Goal: Information Seeking & Learning: Learn about a topic

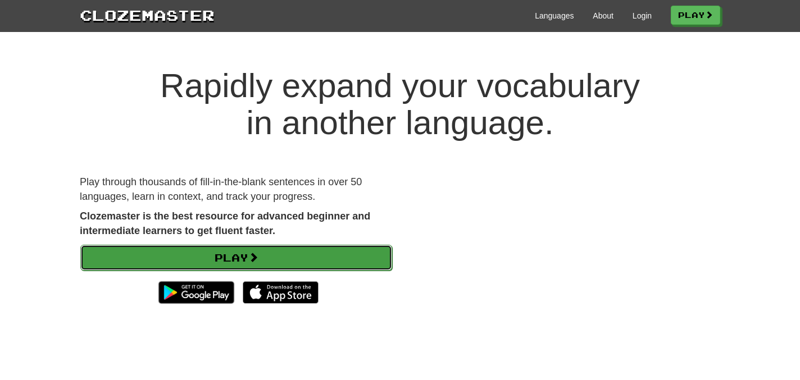
click at [290, 263] on link "Play" at bounding box center [236, 258] width 312 height 26
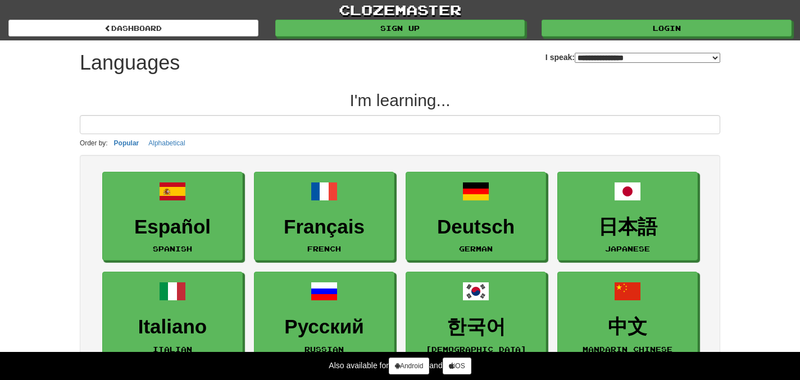
select select "*******"
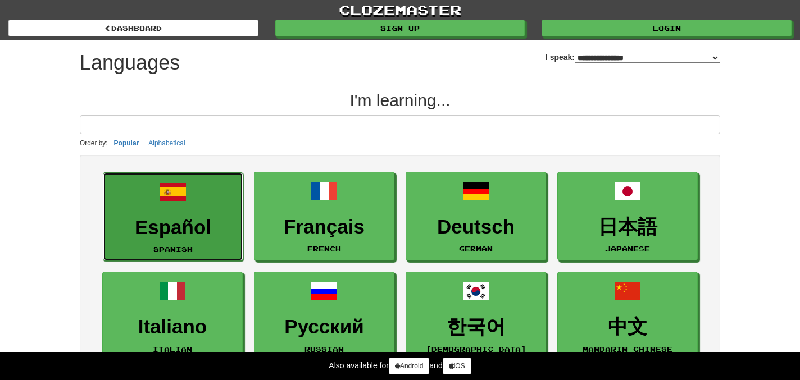
click at [160, 235] on h3 "Español" at bounding box center [173, 228] width 128 height 22
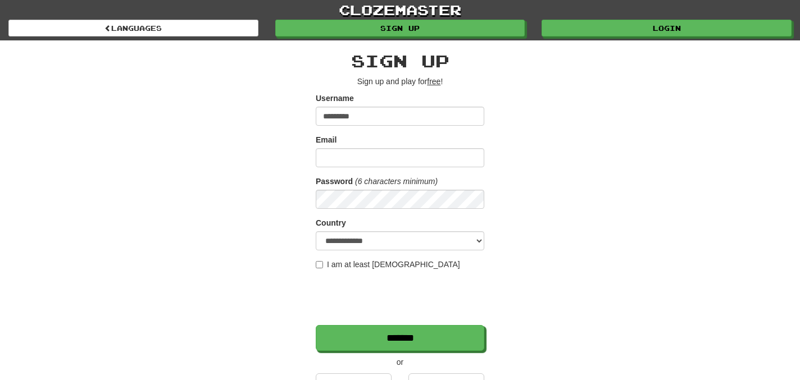
type input "*********"
type input "**********"
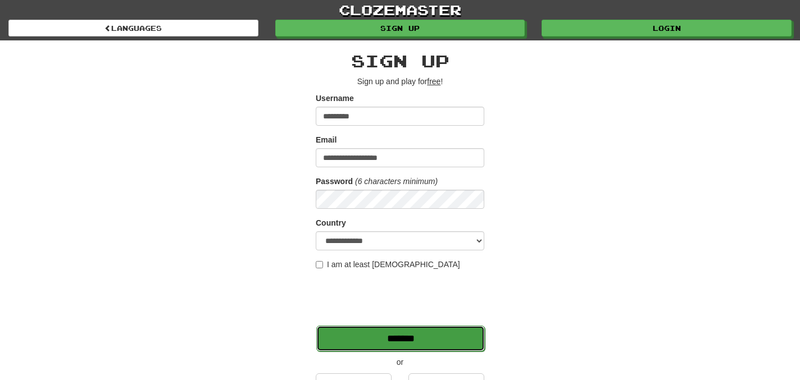
click at [348, 332] on input "*******" at bounding box center [400, 339] width 169 height 26
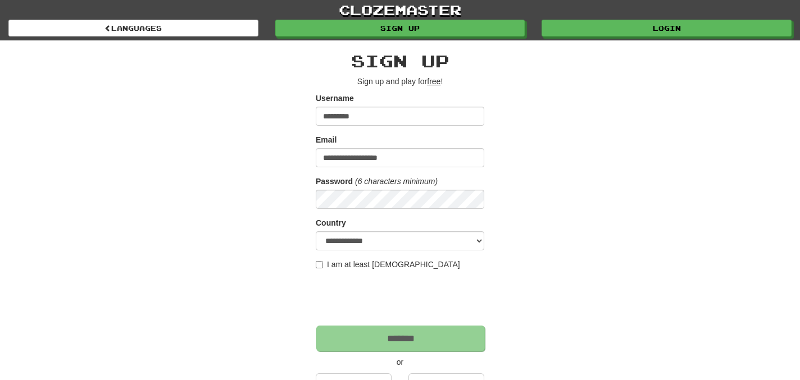
scroll to position [26, 0]
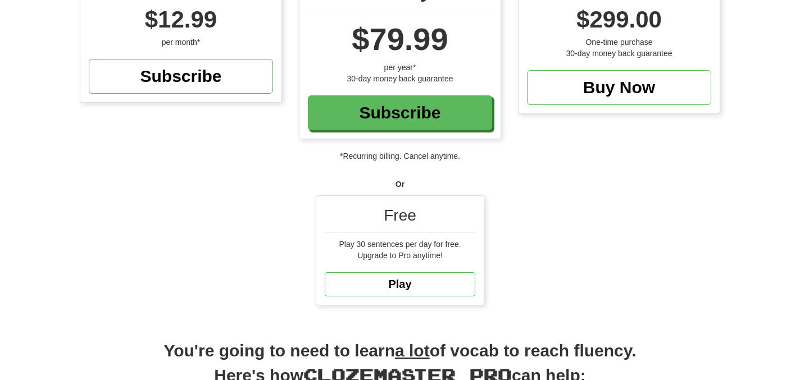
scroll to position [170, 0]
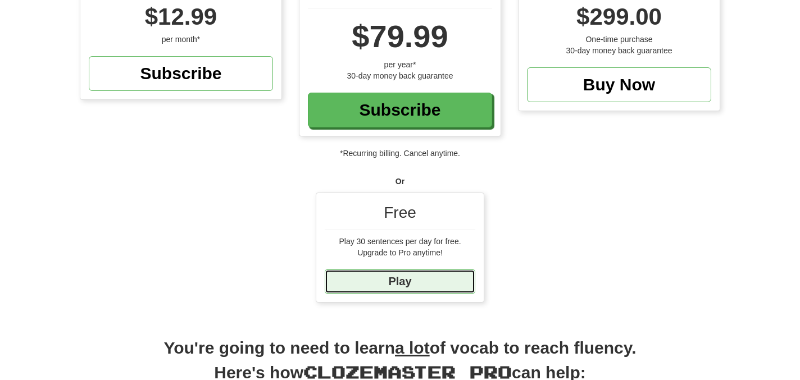
click at [438, 288] on link "Play" at bounding box center [400, 282] width 151 height 24
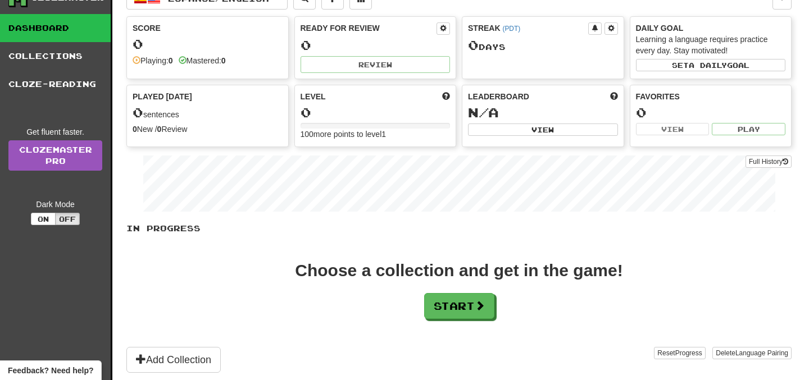
scroll to position [21, 0]
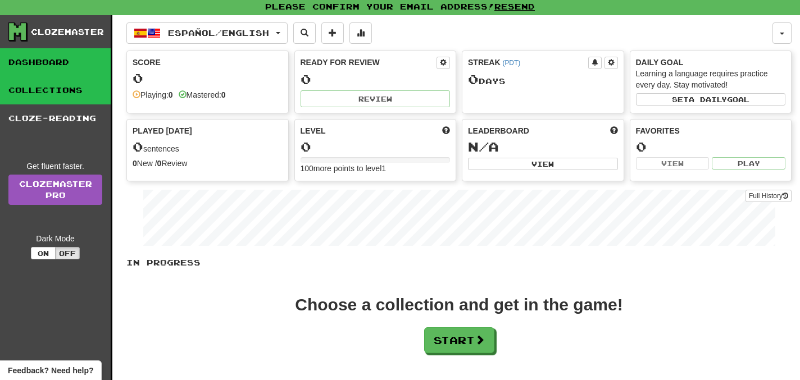
click at [69, 99] on link "Collections" at bounding box center [55, 90] width 111 height 28
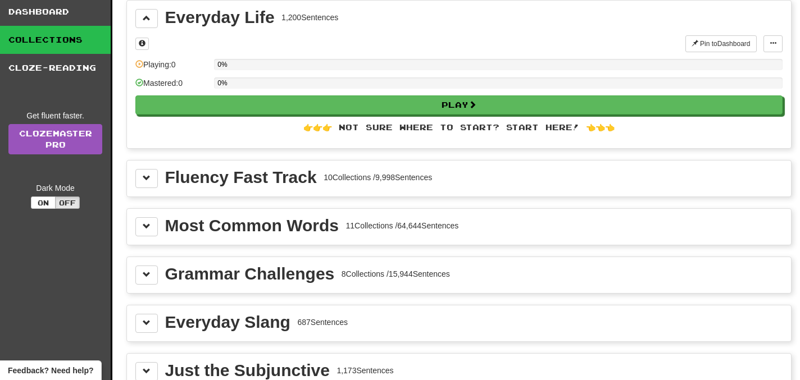
scroll to position [72, 0]
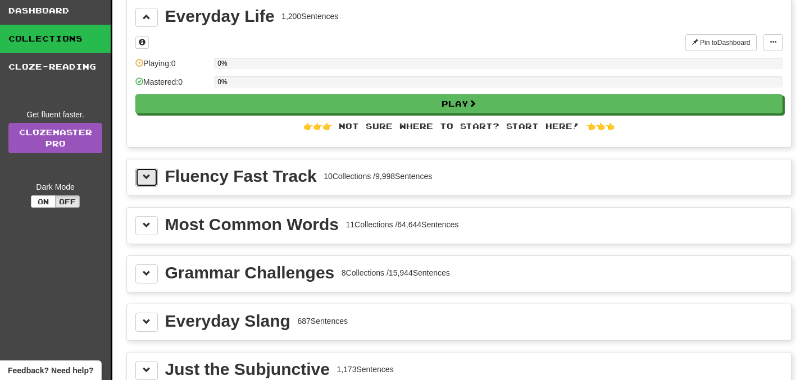
click at [152, 179] on button at bounding box center [146, 177] width 22 height 19
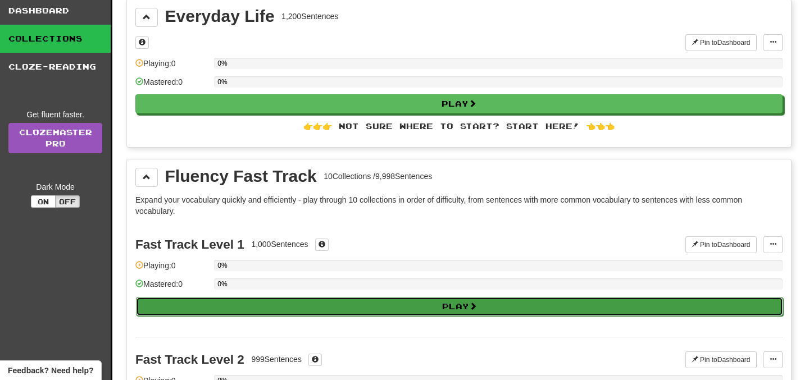
click at [408, 308] on button "Play" at bounding box center [459, 306] width 647 height 19
select select "**"
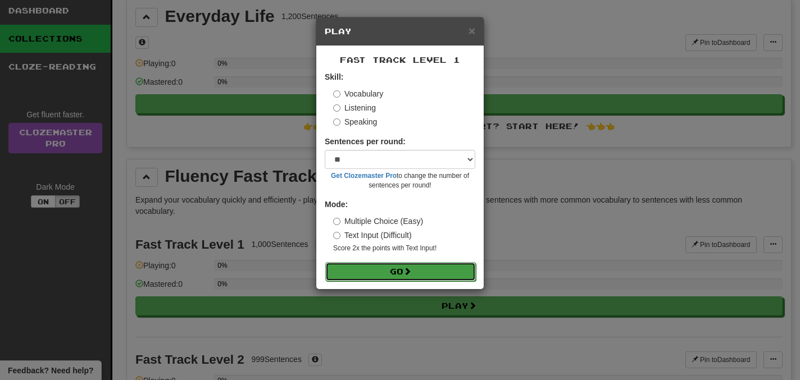
click at [361, 268] on button "Go" at bounding box center [400, 271] width 151 height 19
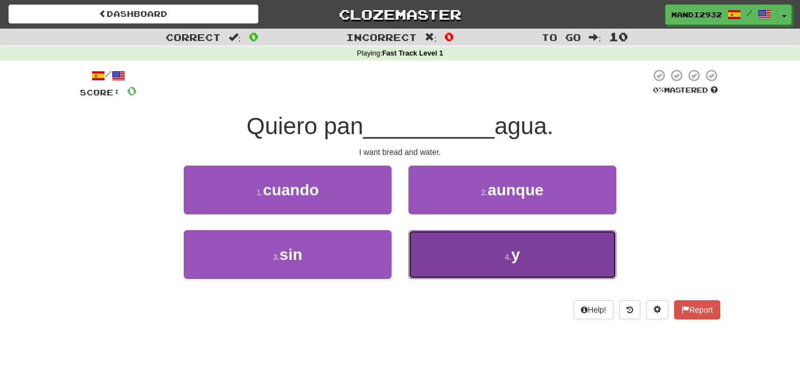
click at [492, 271] on button "4 . y" at bounding box center [512, 254] width 208 height 49
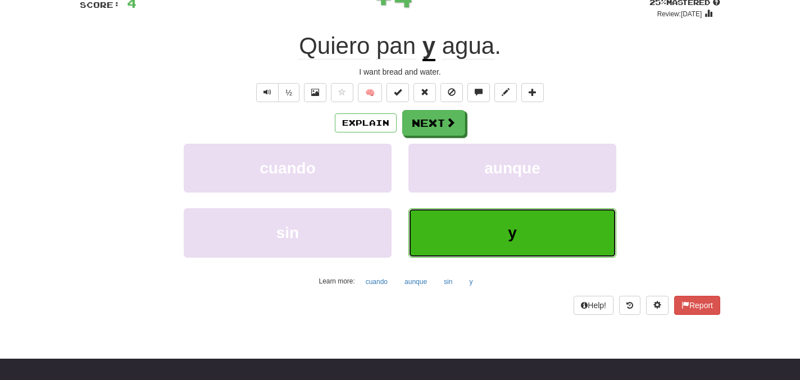
scroll to position [90, 0]
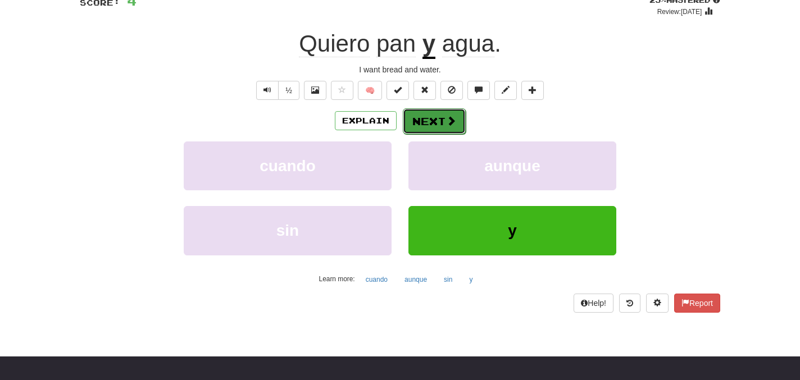
click at [449, 117] on span at bounding box center [451, 121] width 10 height 10
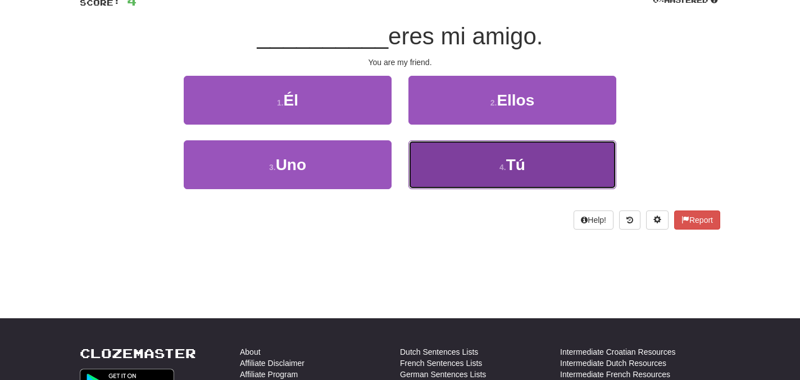
click at [482, 167] on button "4 . Tú" at bounding box center [512, 164] width 208 height 49
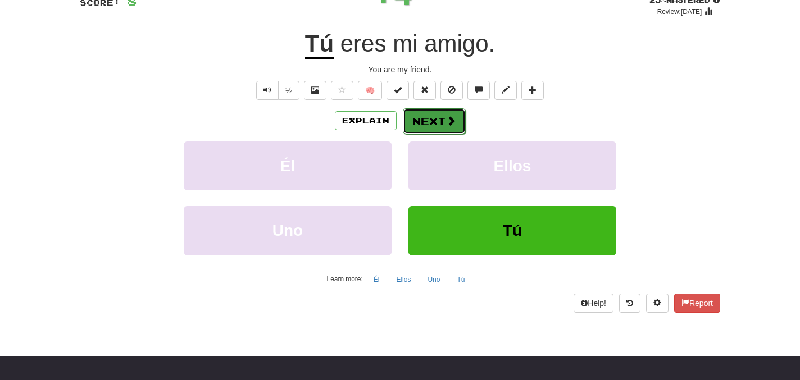
click at [427, 118] on button "Next" at bounding box center [434, 121] width 63 height 26
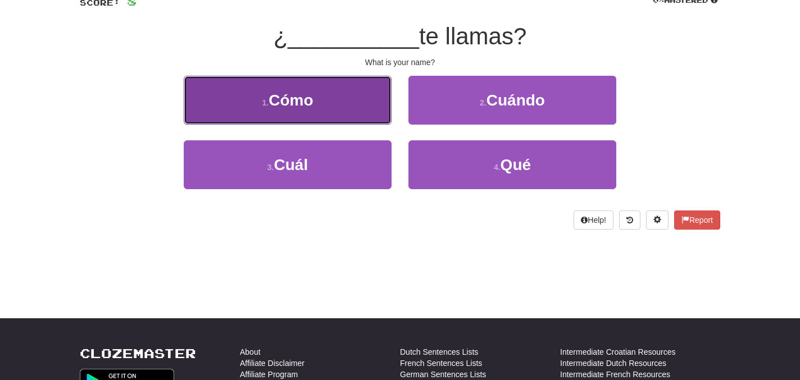
click at [357, 106] on button "1 . Cómo" at bounding box center [288, 100] width 208 height 49
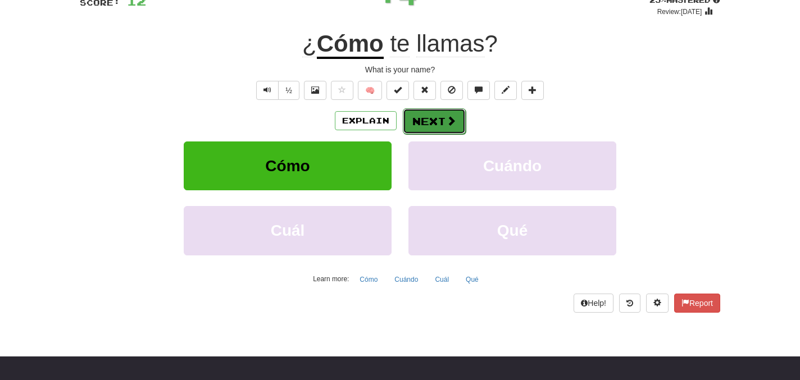
click at [426, 125] on button "Next" at bounding box center [434, 121] width 63 height 26
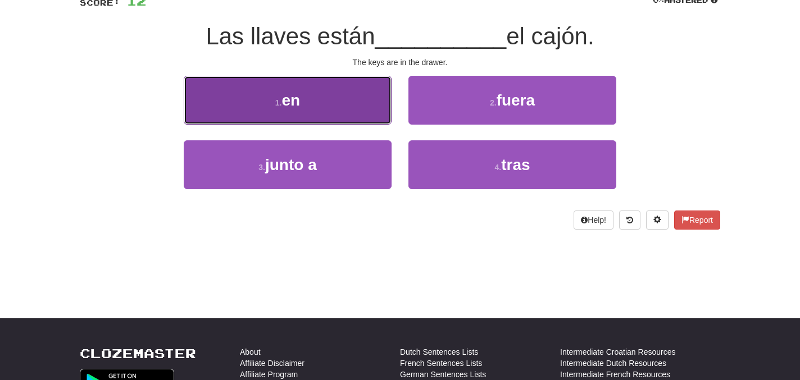
click at [363, 113] on button "1 . en" at bounding box center [288, 100] width 208 height 49
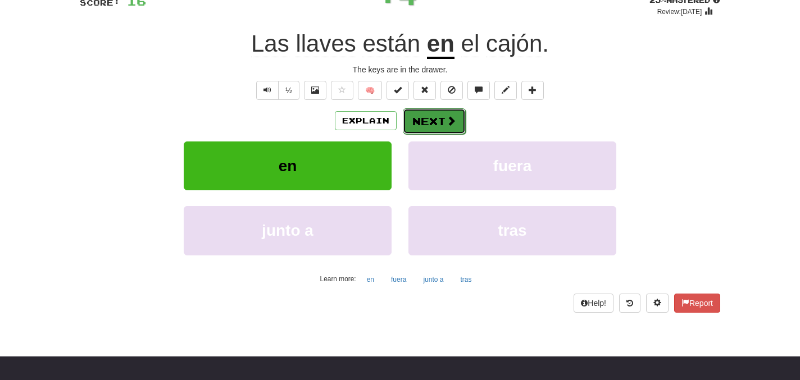
click at [443, 121] on button "Next" at bounding box center [434, 121] width 63 height 26
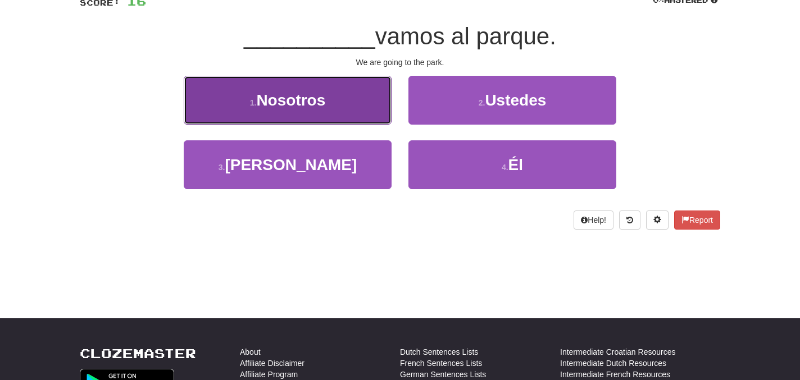
click at [357, 111] on button "1 . Nosotros" at bounding box center [288, 100] width 208 height 49
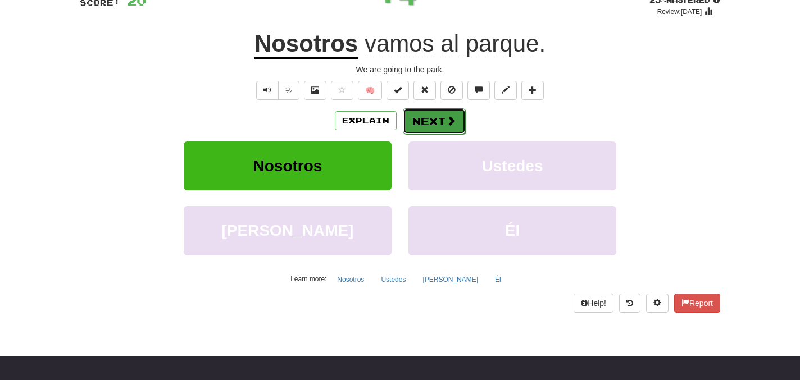
click at [425, 120] on button "Next" at bounding box center [434, 121] width 63 height 26
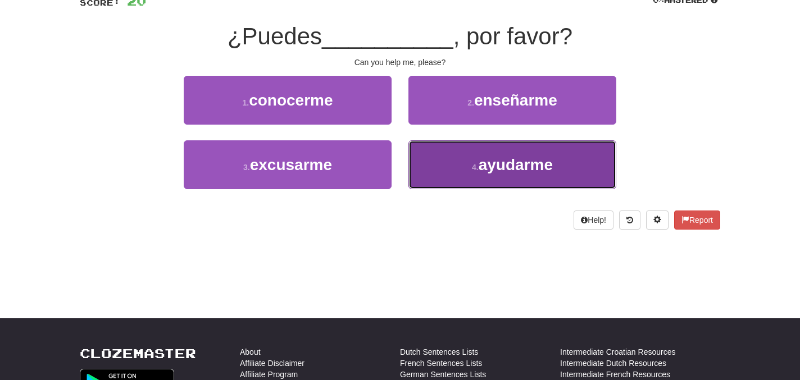
click at [501, 177] on button "4 . ayudarme" at bounding box center [512, 164] width 208 height 49
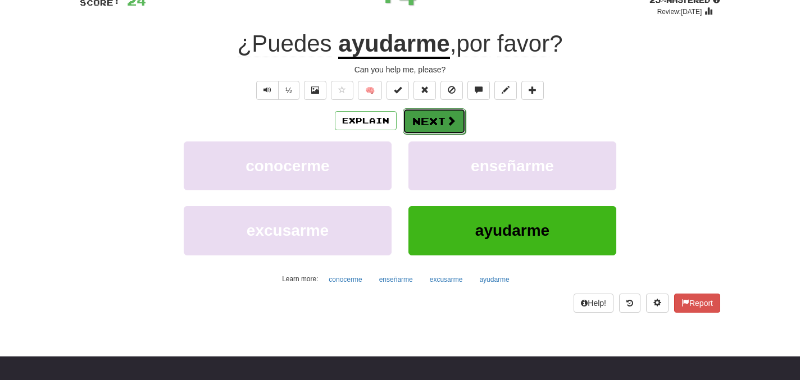
click at [433, 121] on button "Next" at bounding box center [434, 121] width 63 height 26
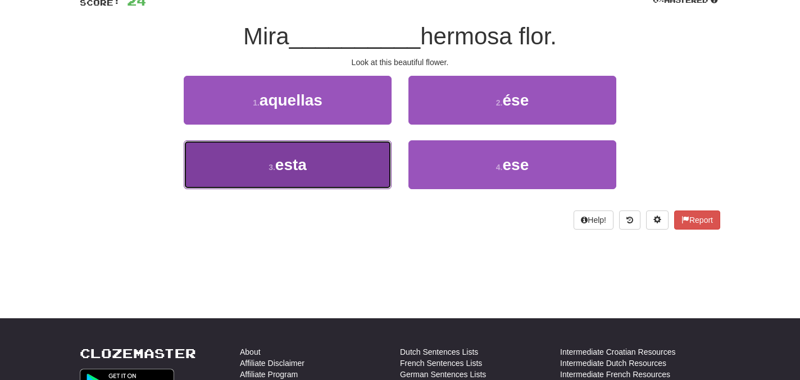
click at [330, 166] on button "3 . esta" at bounding box center [288, 164] width 208 height 49
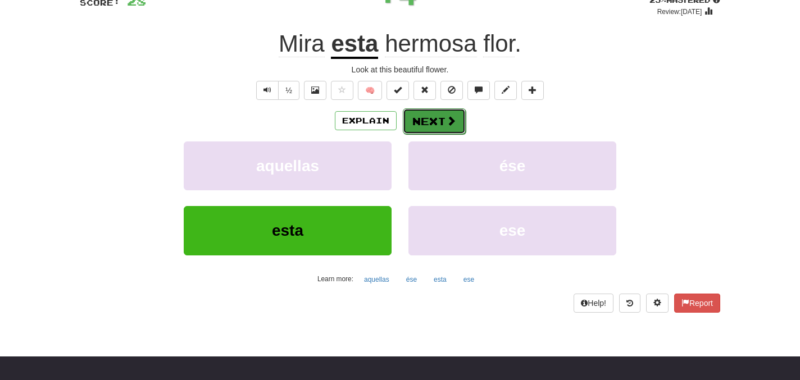
click at [440, 124] on button "Next" at bounding box center [434, 121] width 63 height 26
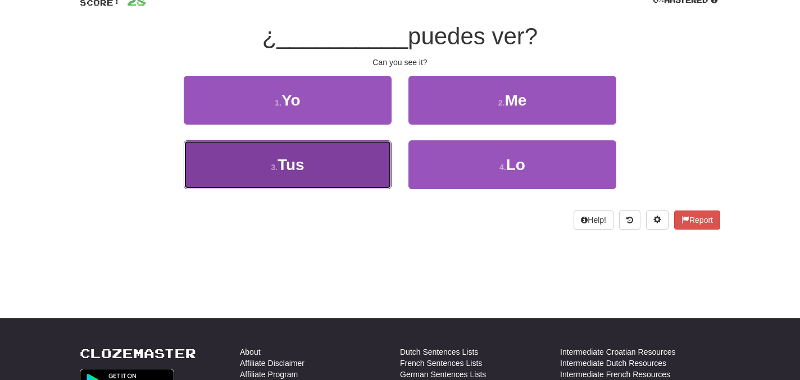
click at [337, 167] on button "3 . Tus" at bounding box center [288, 164] width 208 height 49
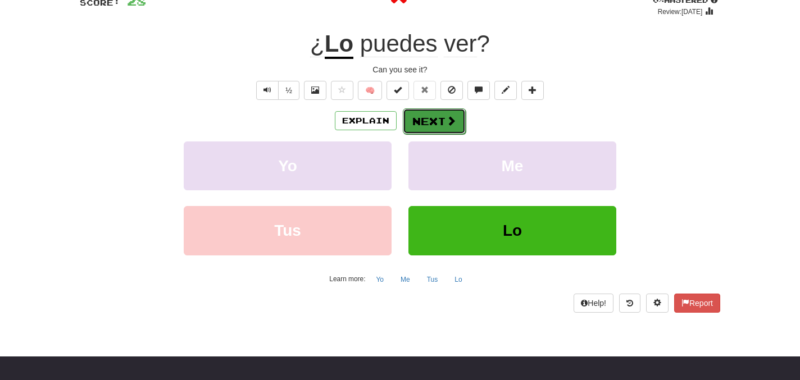
click at [444, 121] on button "Next" at bounding box center [434, 121] width 63 height 26
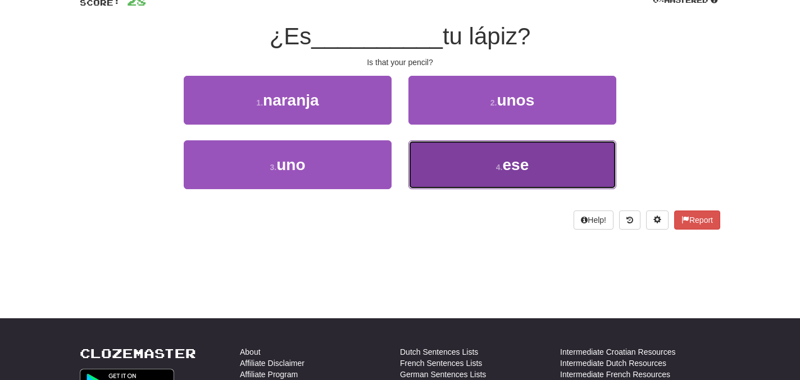
click at [481, 175] on button "4 . ese" at bounding box center [512, 164] width 208 height 49
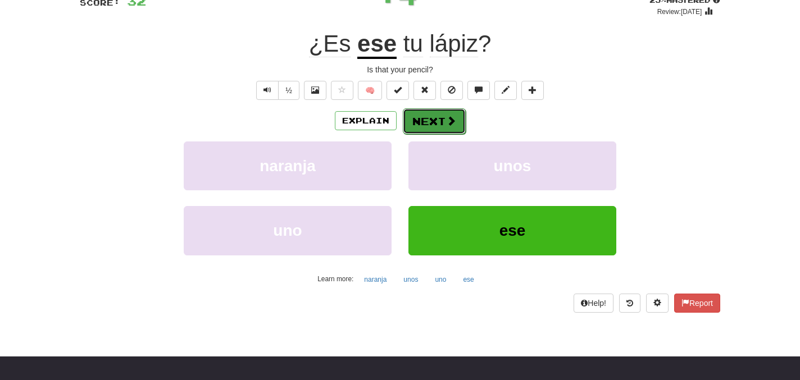
click at [451, 124] on span at bounding box center [451, 121] width 10 height 10
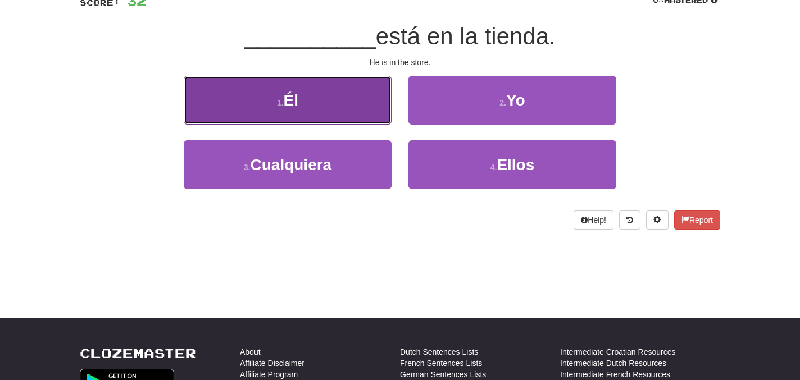
click at [339, 102] on button "1 . Él" at bounding box center [288, 100] width 208 height 49
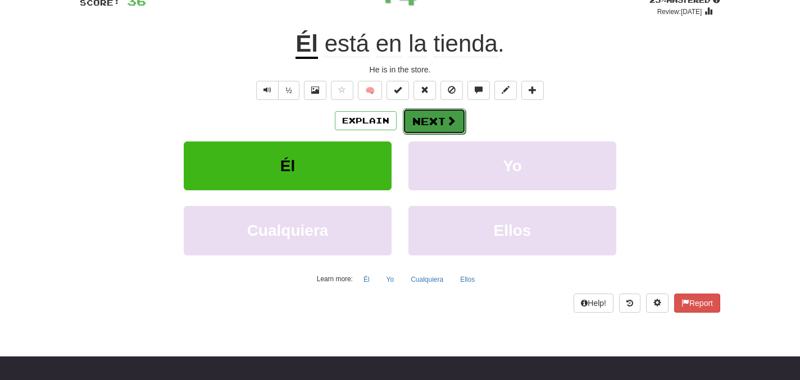
click at [425, 121] on button "Next" at bounding box center [434, 121] width 63 height 26
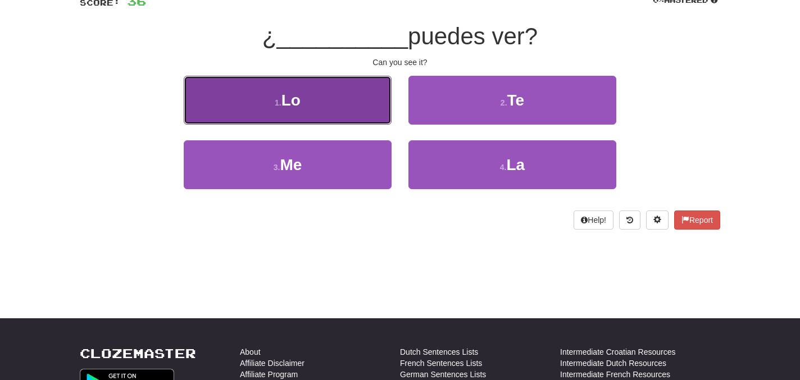
click at [296, 109] on button "1 . Lo" at bounding box center [288, 100] width 208 height 49
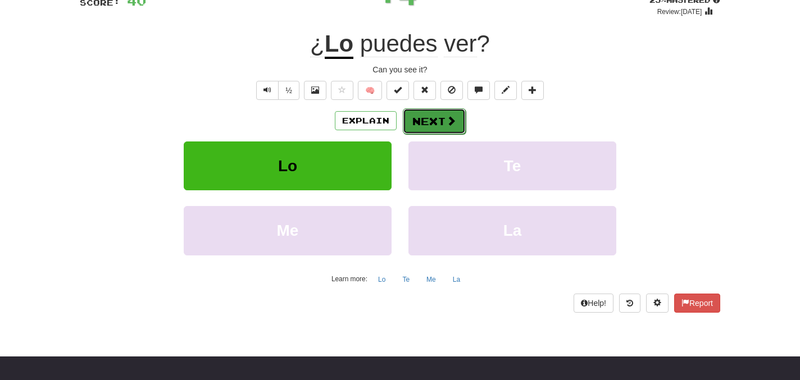
click at [433, 134] on button "Next" at bounding box center [434, 121] width 63 height 26
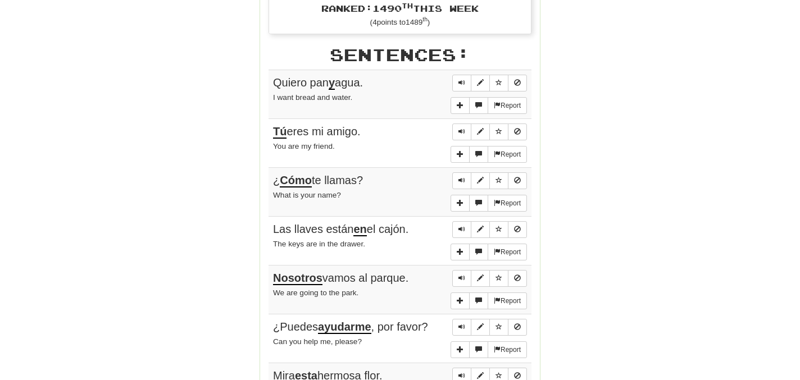
scroll to position [615, 0]
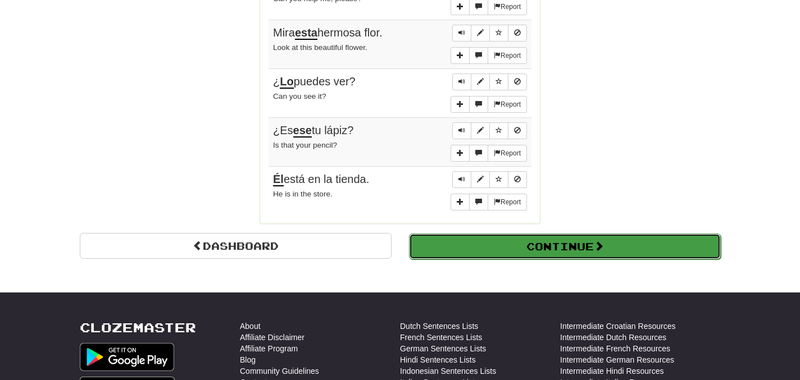
click at [588, 248] on button "Continue" at bounding box center [565, 247] width 312 height 26
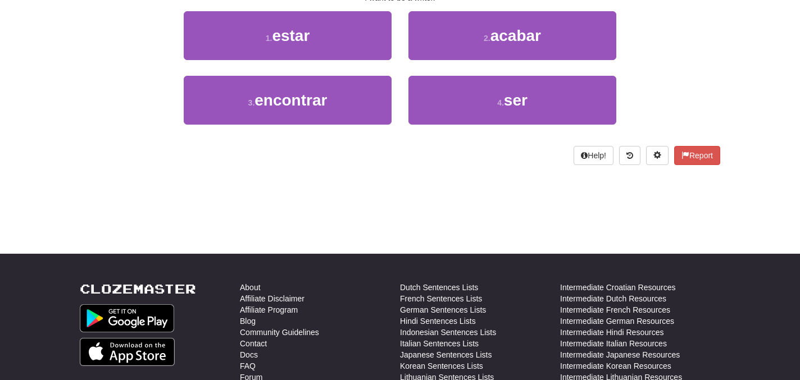
scroll to position [0, 0]
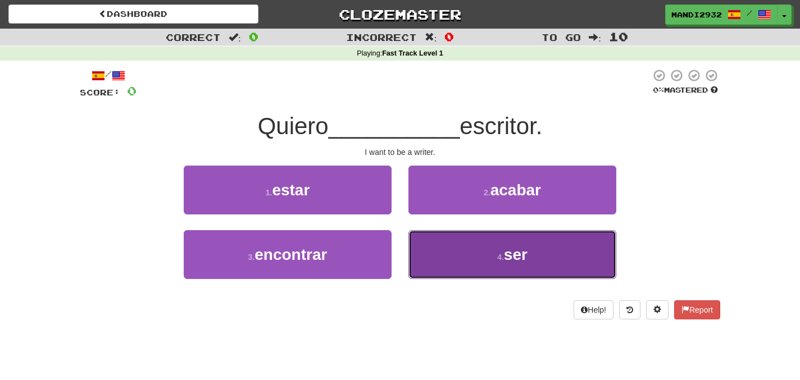
click at [582, 272] on button "4 . ser" at bounding box center [512, 254] width 208 height 49
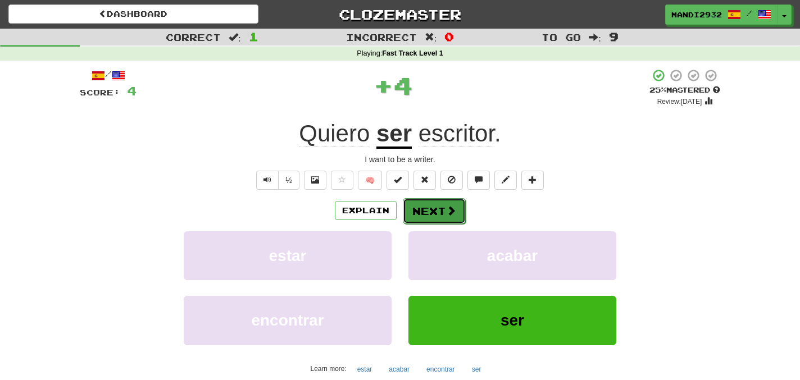
click at [452, 209] on span at bounding box center [451, 211] width 10 height 10
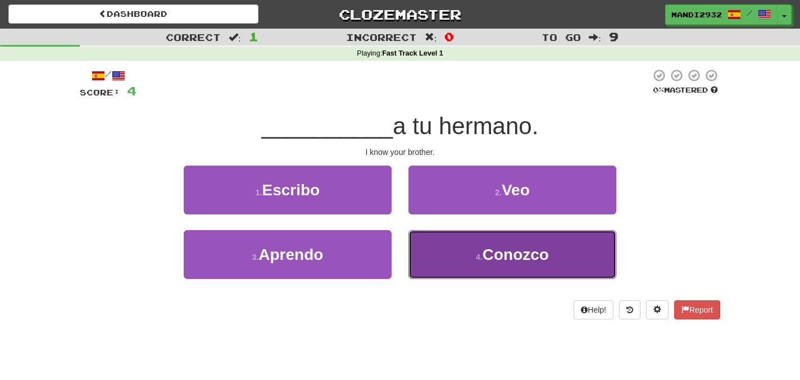
click at [479, 264] on button "4 . Conozco" at bounding box center [512, 254] width 208 height 49
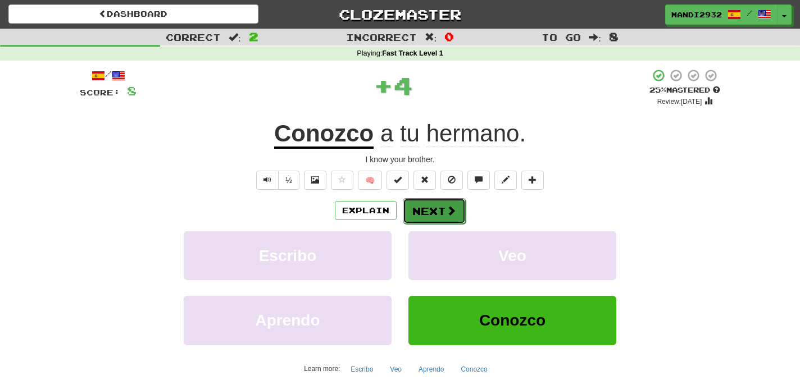
click at [429, 210] on button "Next" at bounding box center [434, 211] width 63 height 26
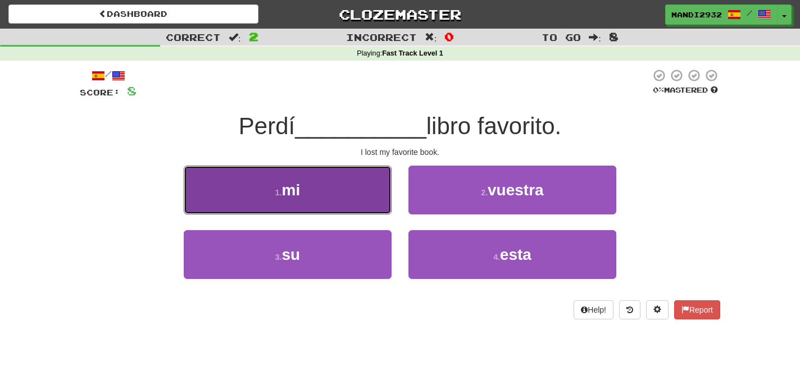
click at [358, 202] on button "1 . mi" at bounding box center [288, 190] width 208 height 49
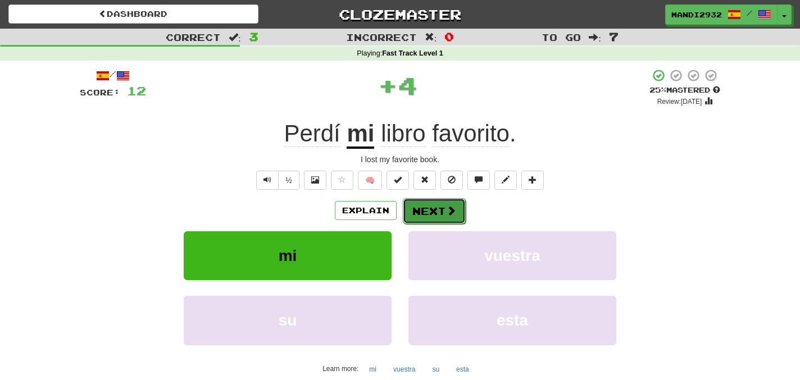
click at [430, 216] on button "Next" at bounding box center [434, 211] width 63 height 26
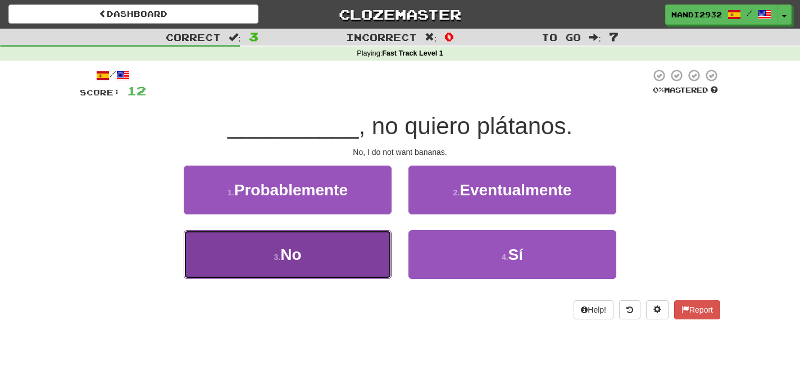
click at [339, 259] on button "3 . No" at bounding box center [288, 254] width 208 height 49
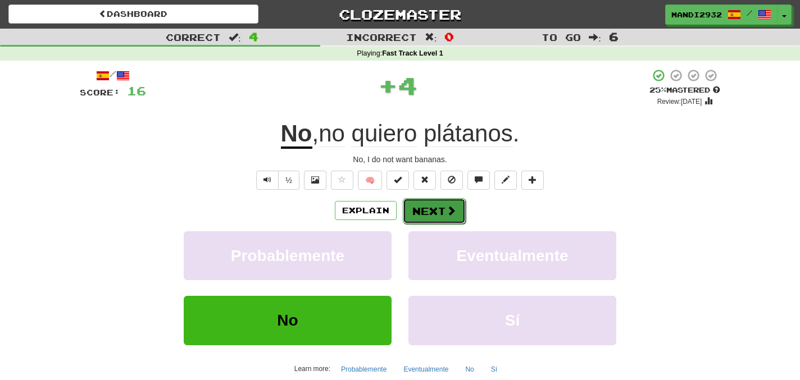
click at [451, 215] on span at bounding box center [451, 211] width 10 height 10
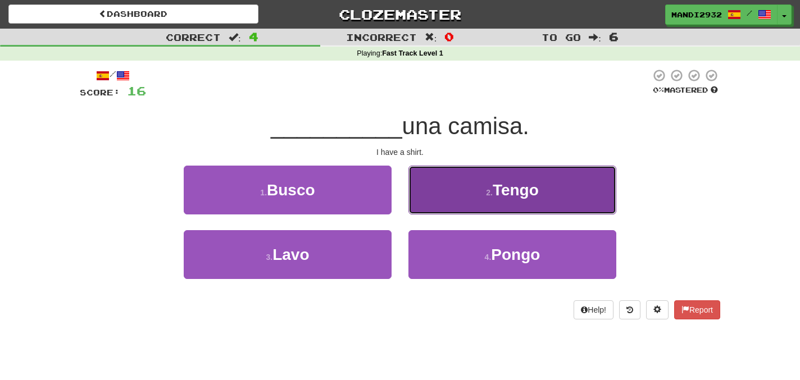
click at [499, 198] on span "Tengo" at bounding box center [516, 189] width 46 height 17
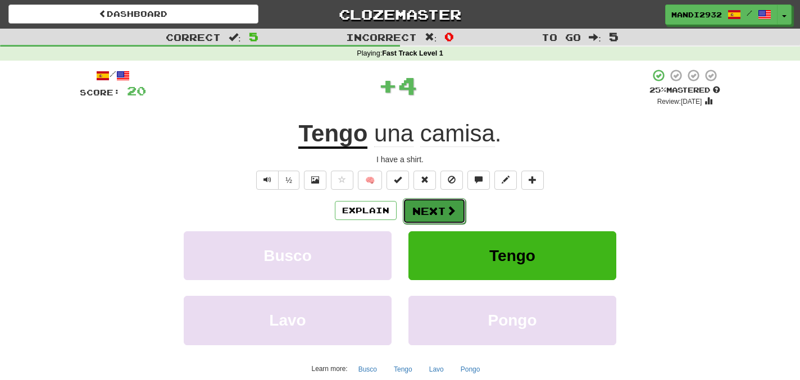
click at [426, 210] on button "Next" at bounding box center [434, 211] width 63 height 26
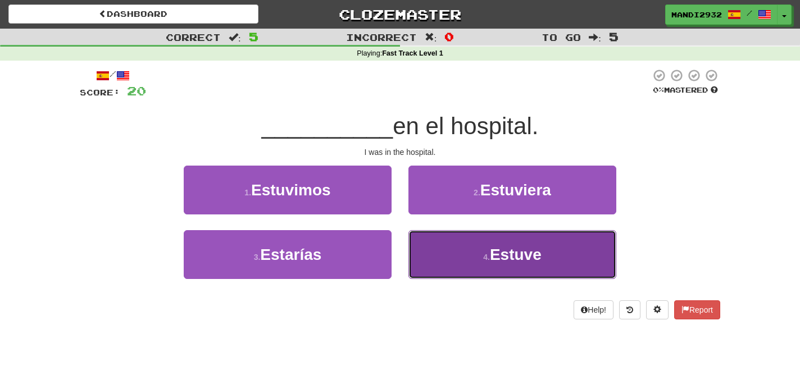
click at [485, 255] on small "4 ." at bounding box center [486, 257] width 7 height 9
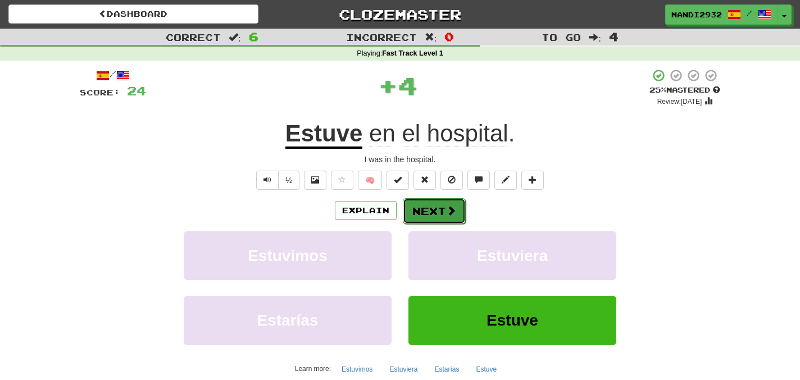
click at [443, 210] on button "Next" at bounding box center [434, 211] width 63 height 26
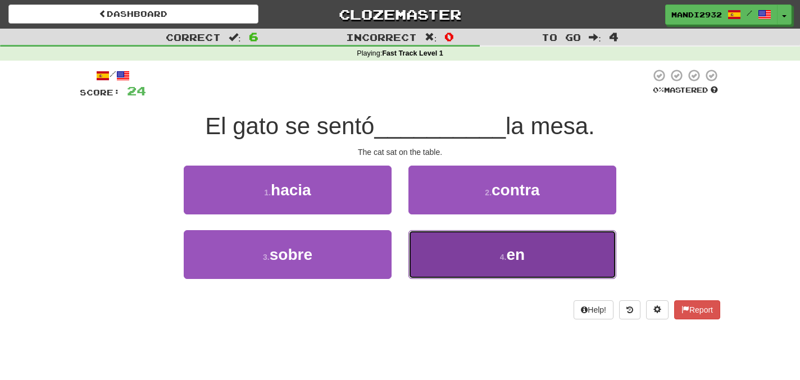
click at [494, 244] on button "4 . en" at bounding box center [512, 254] width 208 height 49
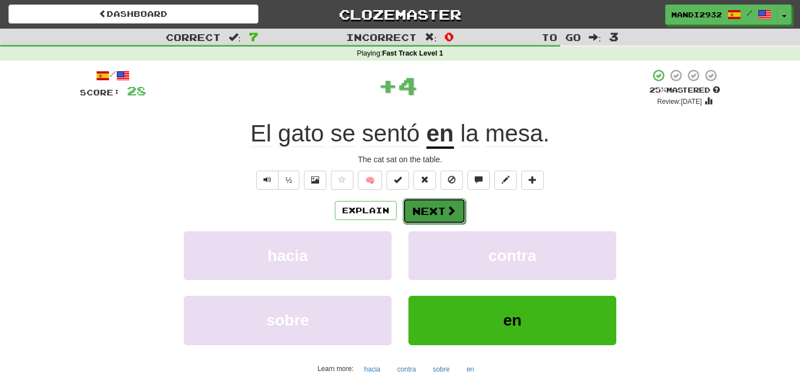
click at [452, 210] on span at bounding box center [451, 211] width 10 height 10
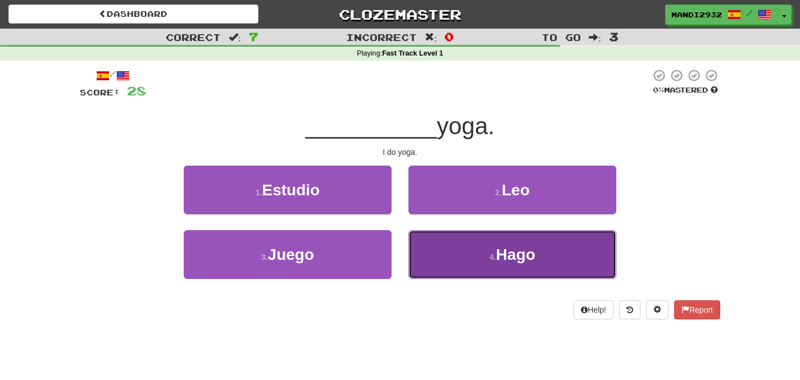
click at [473, 270] on button "4 . Hago" at bounding box center [512, 254] width 208 height 49
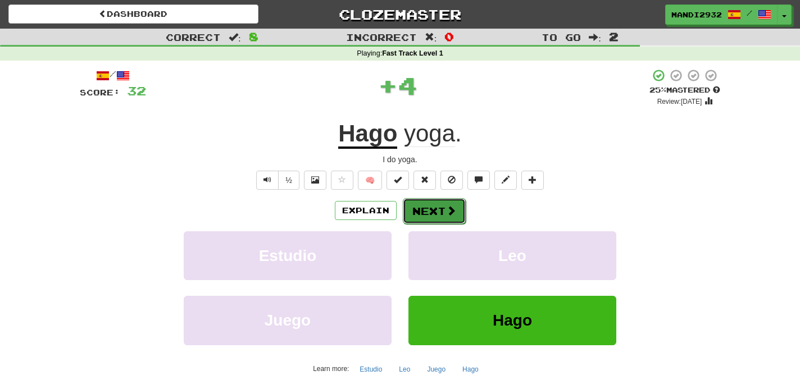
click at [444, 215] on button "Next" at bounding box center [434, 211] width 63 height 26
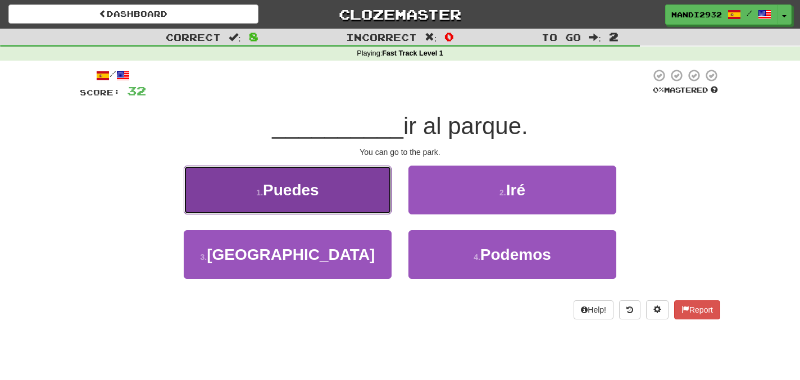
click at [324, 184] on button "1 . Puedes" at bounding box center [288, 190] width 208 height 49
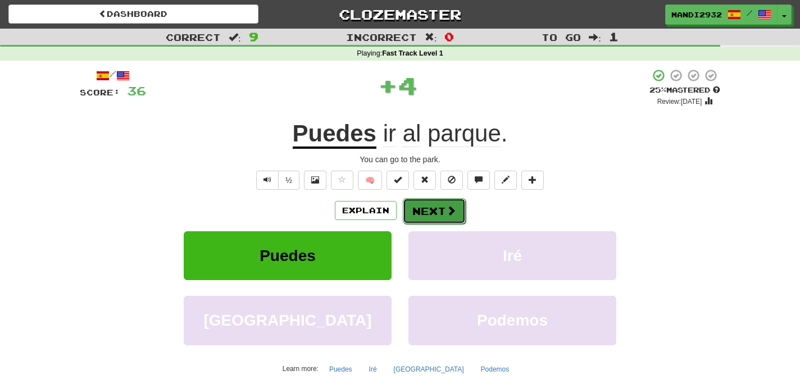
click at [430, 221] on button "Next" at bounding box center [434, 211] width 63 height 26
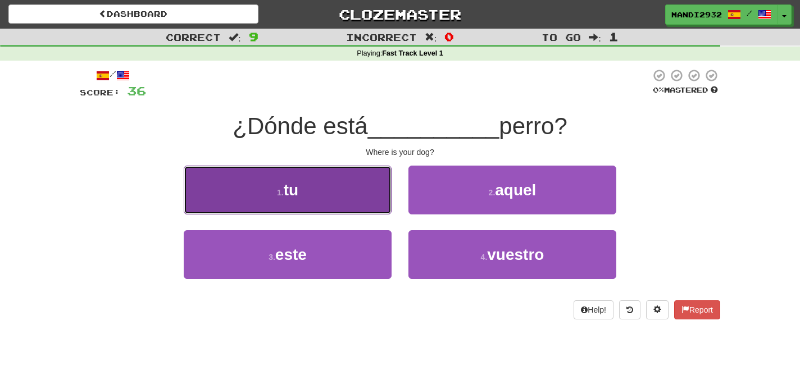
click at [368, 204] on button "1 . tu" at bounding box center [288, 190] width 208 height 49
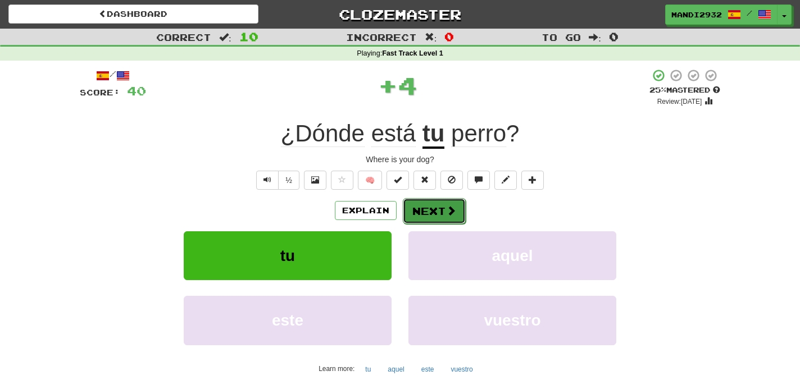
click at [451, 213] on span at bounding box center [451, 211] width 10 height 10
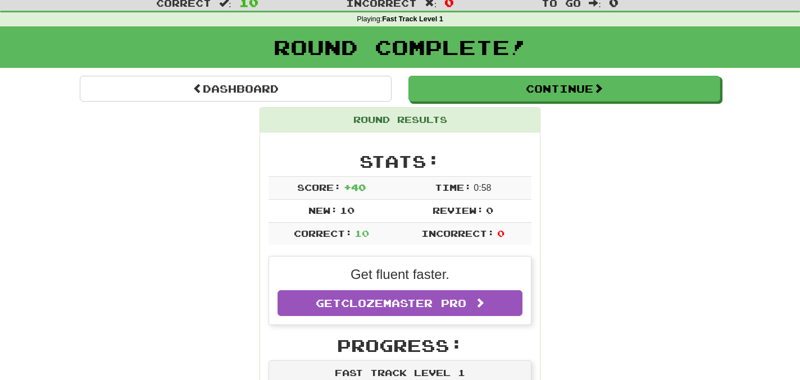
scroll to position [48, 0]
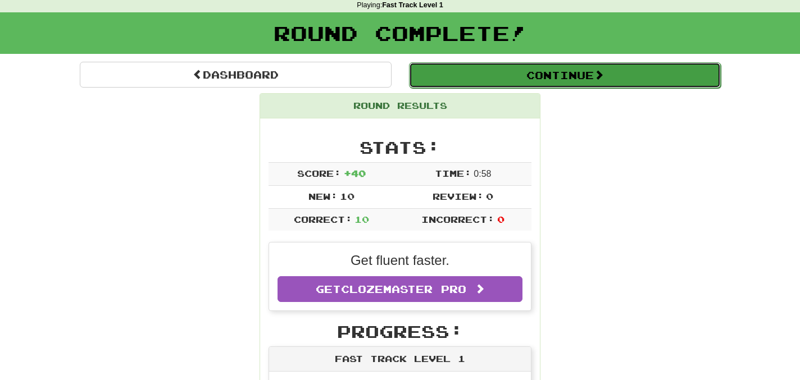
click at [567, 83] on button "Continue" at bounding box center [565, 75] width 312 height 26
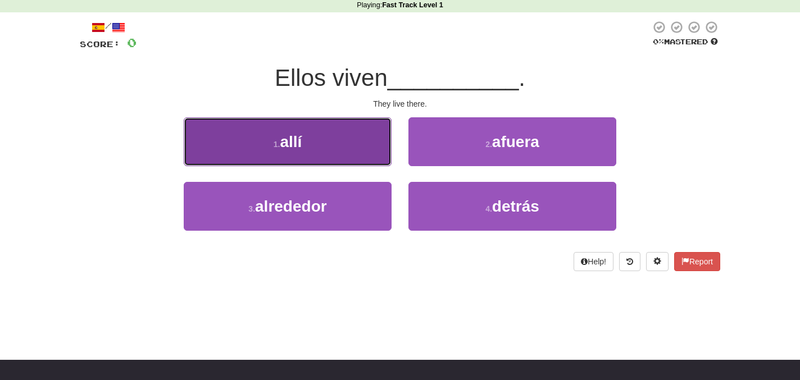
click at [334, 137] on button "1 . allí" at bounding box center [288, 141] width 208 height 49
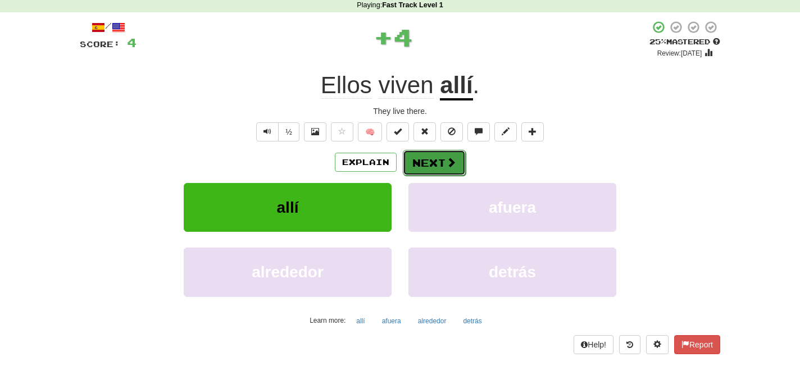
click at [437, 166] on button "Next" at bounding box center [434, 163] width 63 height 26
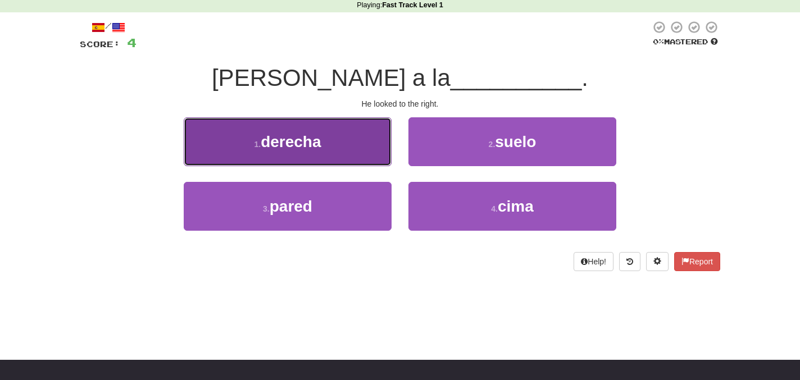
click at [339, 139] on button "1 . derecha" at bounding box center [288, 141] width 208 height 49
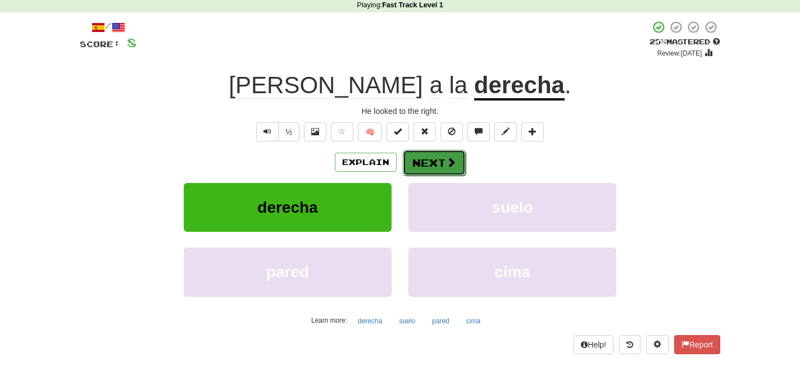
click at [447, 165] on span at bounding box center [451, 162] width 10 height 10
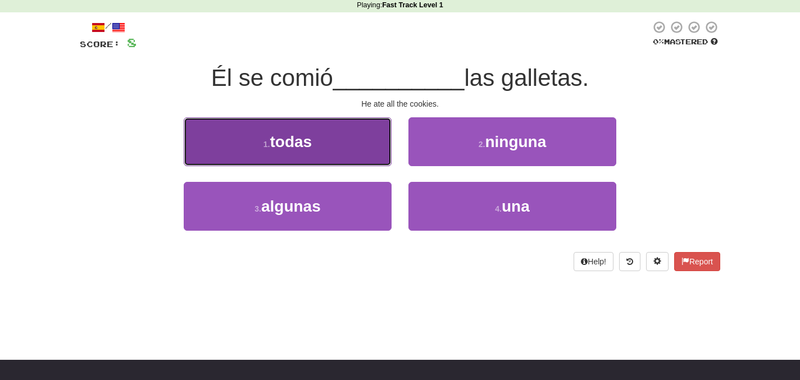
click at [339, 131] on button "1 . todas" at bounding box center [288, 141] width 208 height 49
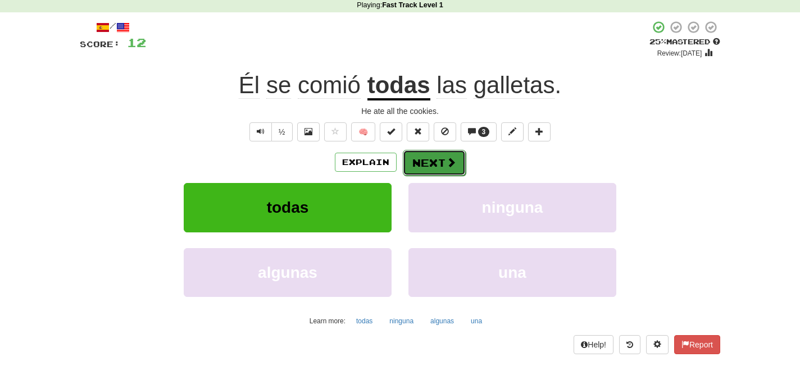
click at [434, 165] on button "Next" at bounding box center [434, 163] width 63 height 26
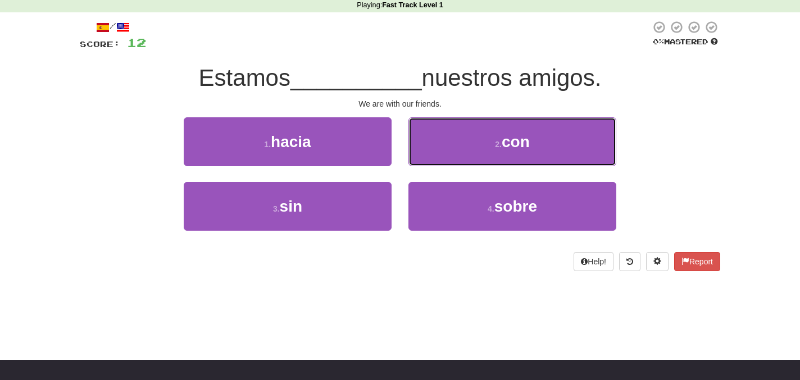
click at [434, 165] on button "2 . con" at bounding box center [512, 141] width 208 height 49
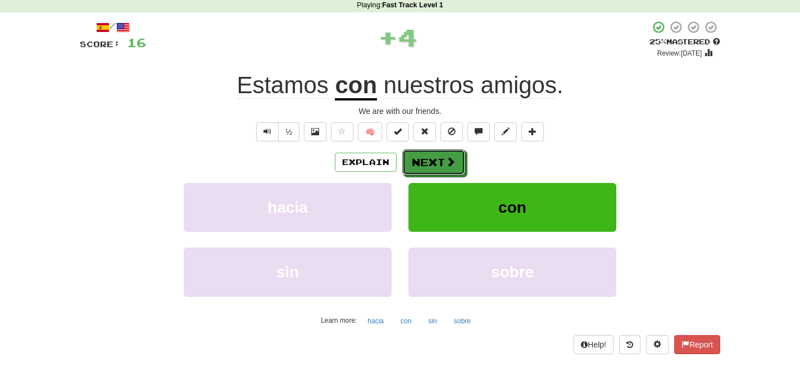
click at [434, 165] on button "Next" at bounding box center [433, 162] width 63 height 26
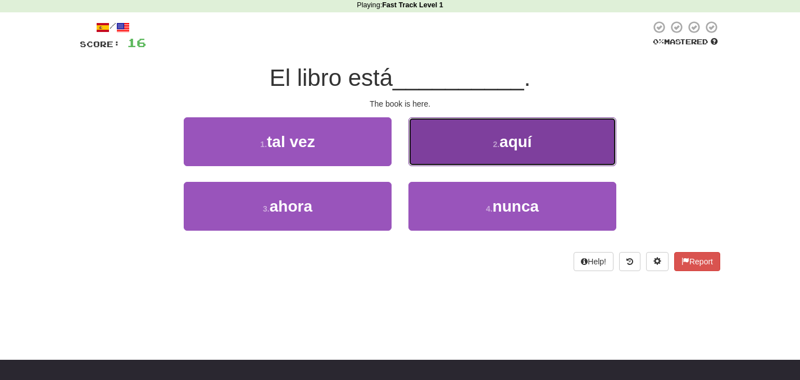
click at [463, 160] on button "2 . aquí" at bounding box center [512, 141] width 208 height 49
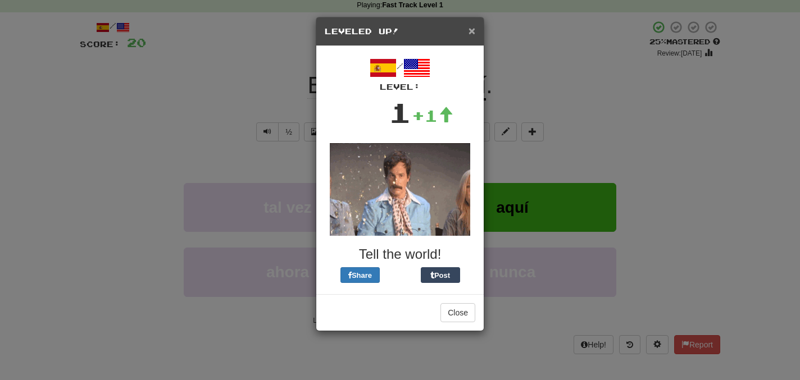
click at [474, 31] on span "×" at bounding box center [472, 30] width 7 height 13
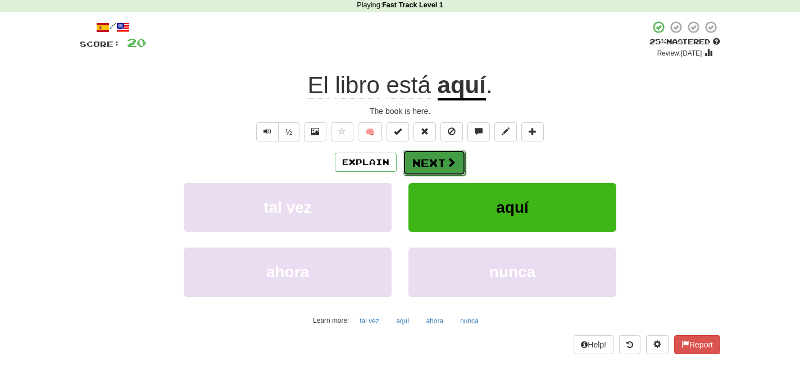
click at [448, 164] on span at bounding box center [451, 162] width 10 height 10
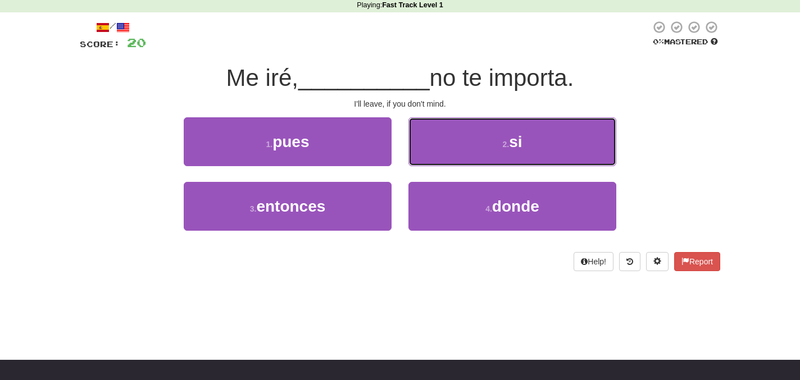
click at [448, 164] on button "2 . si" at bounding box center [512, 141] width 208 height 49
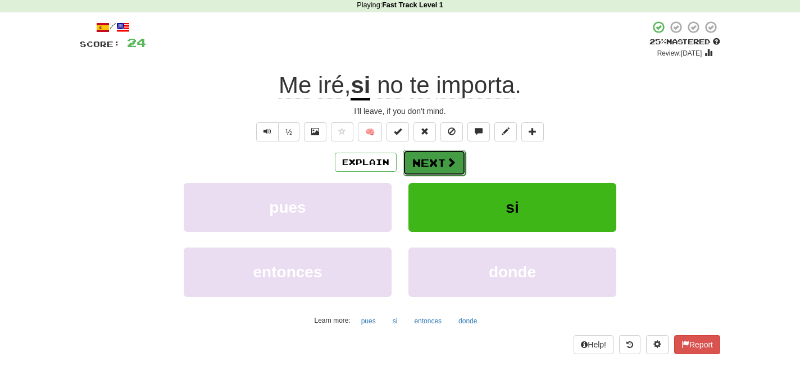
click at [444, 166] on button "Next" at bounding box center [434, 163] width 63 height 26
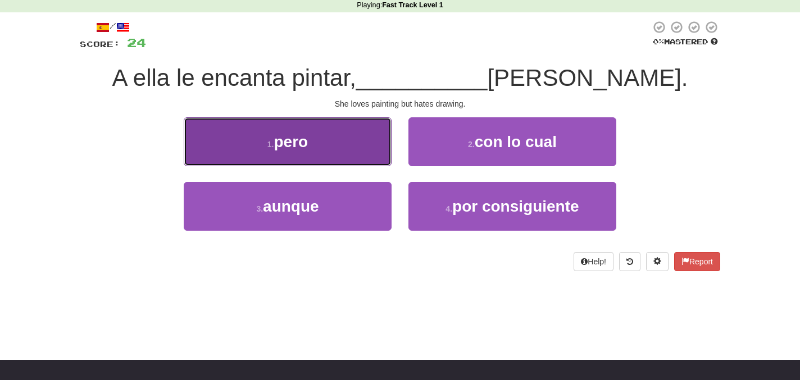
click at [364, 152] on button "1 . pero" at bounding box center [288, 141] width 208 height 49
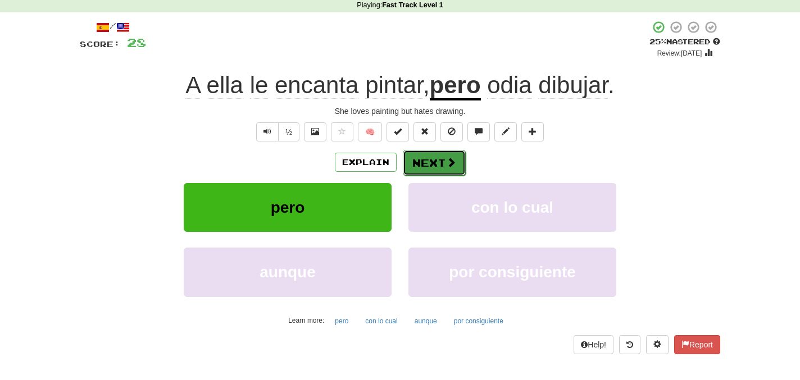
click at [455, 162] on span at bounding box center [451, 162] width 10 height 10
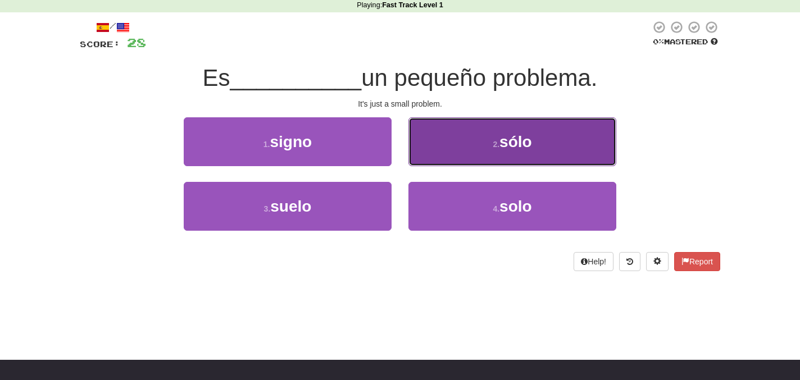
click at [461, 153] on button "2 . sólo" at bounding box center [512, 141] width 208 height 49
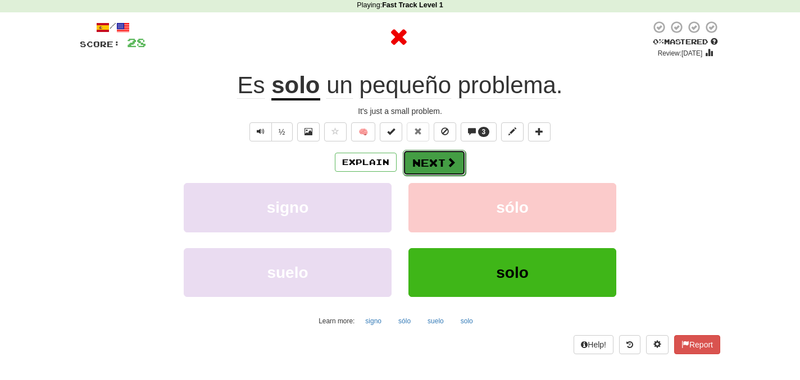
click at [444, 165] on button "Next" at bounding box center [434, 163] width 63 height 26
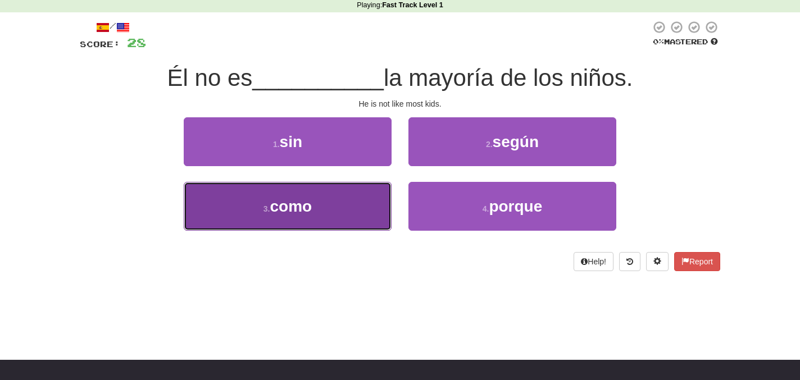
click at [330, 201] on button "3 . como" at bounding box center [288, 206] width 208 height 49
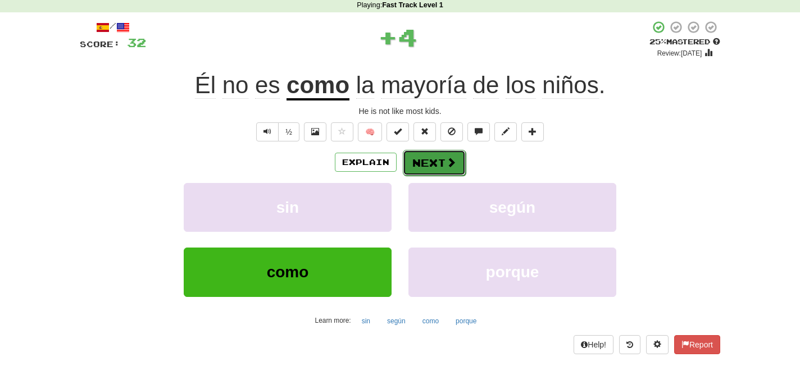
click at [434, 162] on button "Next" at bounding box center [434, 163] width 63 height 26
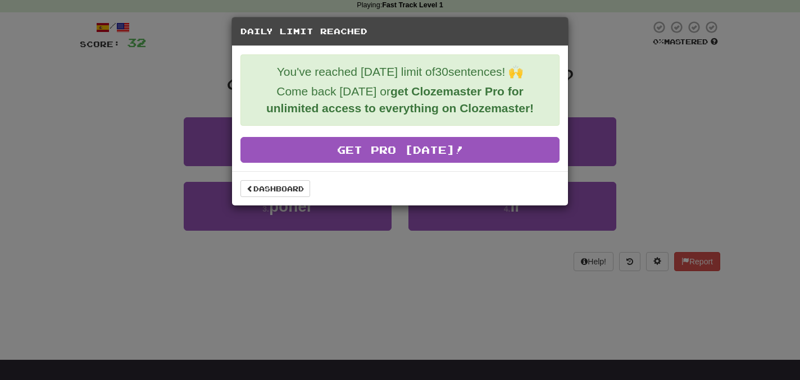
click at [331, 224] on div "Daily Limit Reached You've reached [DATE] limit of 30 sentences! 🙌 Come back [D…" at bounding box center [400, 190] width 800 height 380
click at [287, 192] on link "Dashboard" at bounding box center [275, 188] width 70 height 17
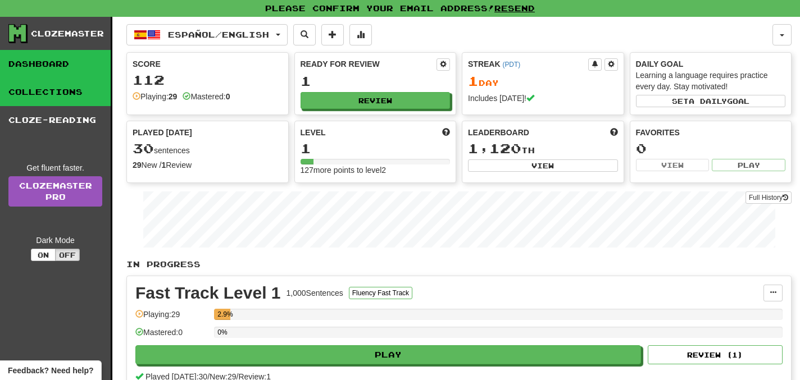
click at [72, 96] on link "Collections" at bounding box center [55, 92] width 111 height 28
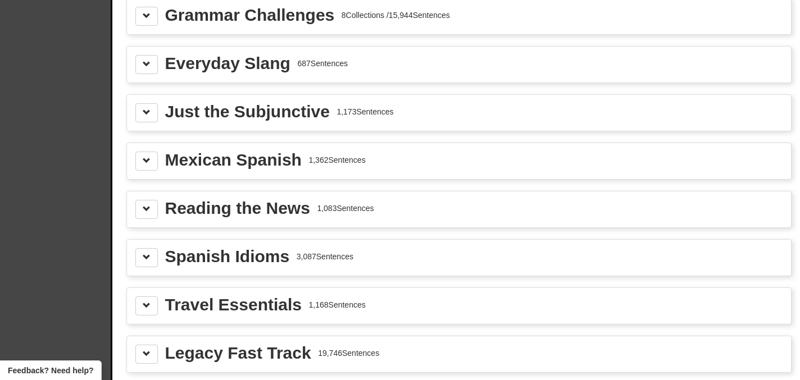
scroll to position [294, 0]
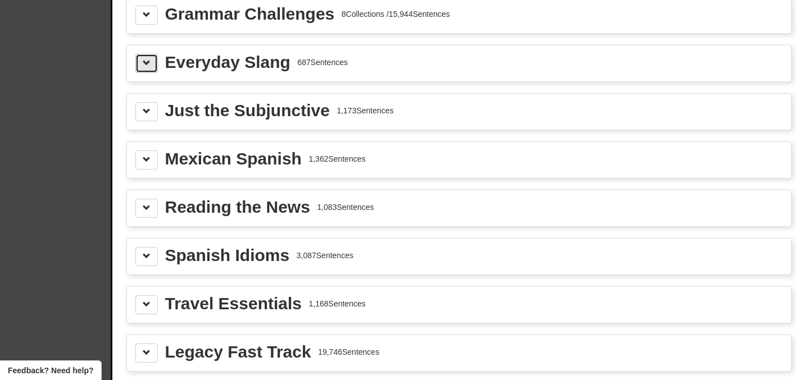
click at [145, 56] on button at bounding box center [146, 63] width 22 height 19
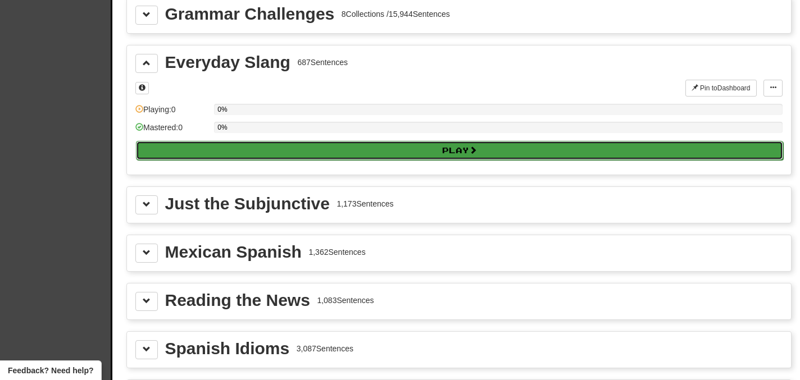
click at [239, 151] on button "Play" at bounding box center [459, 150] width 647 height 19
select select "**"
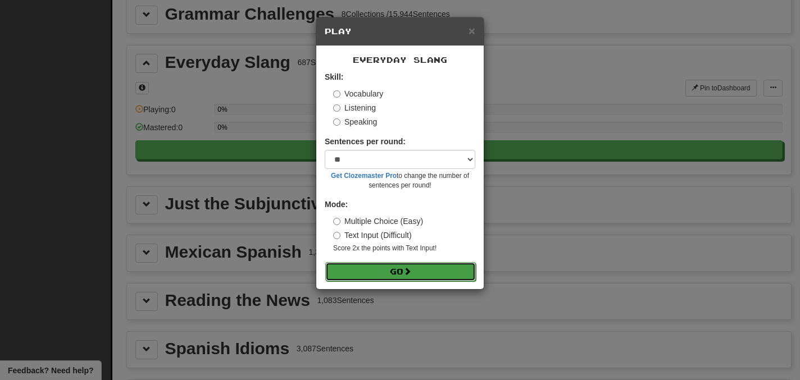
click at [460, 274] on button "Go" at bounding box center [400, 271] width 151 height 19
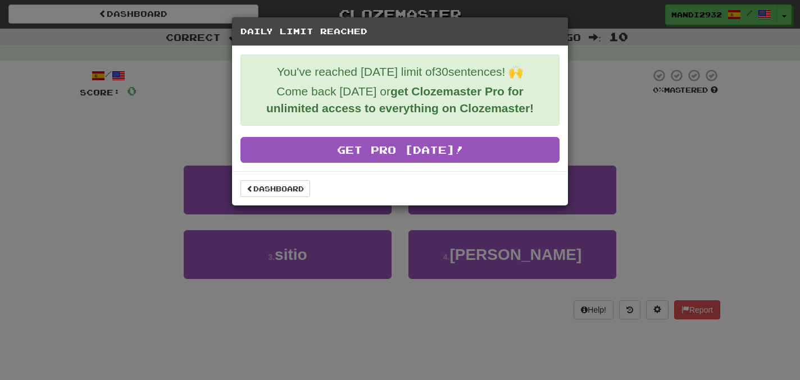
click at [635, 111] on div "Daily Limit Reached You've reached [DATE] limit of 30 sentences! 🙌 Come back [D…" at bounding box center [400, 190] width 800 height 380
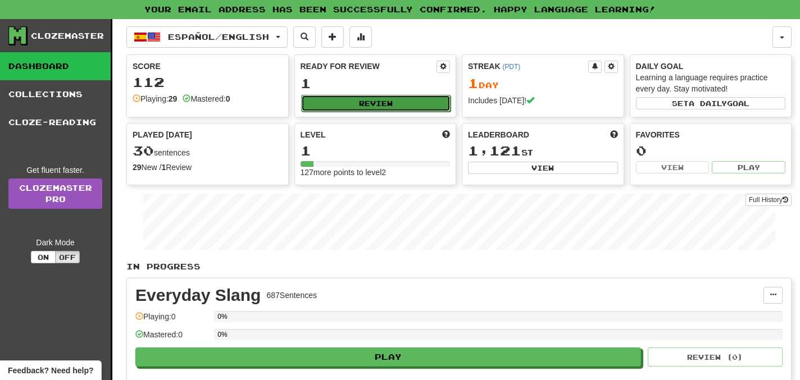
click at [362, 106] on button "Review" at bounding box center [376, 103] width 150 height 17
select select "**"
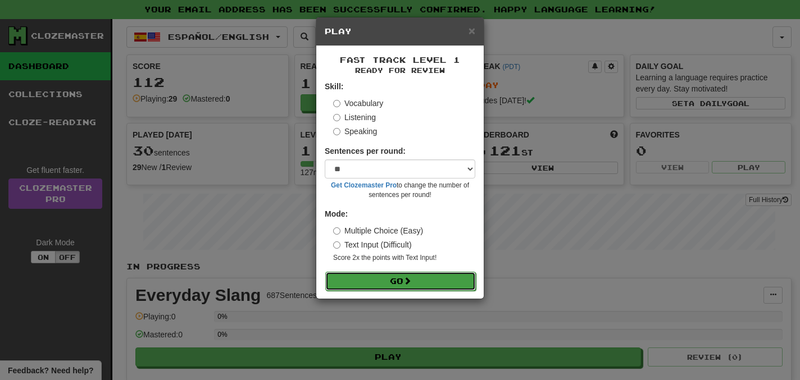
click at [419, 275] on button "Go" at bounding box center [400, 281] width 151 height 19
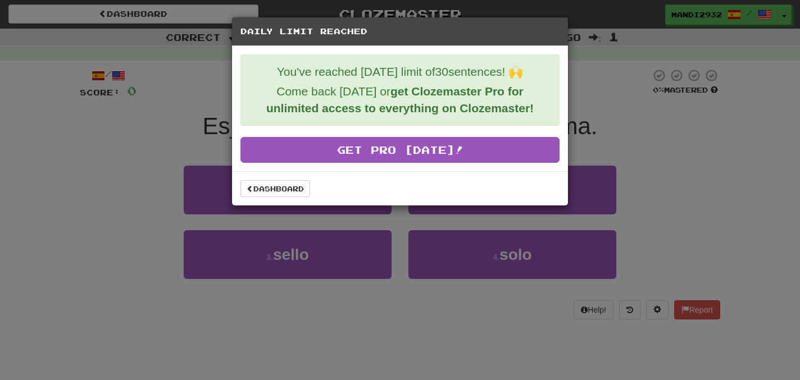
click at [594, 131] on div "Daily Limit Reached You've reached [DATE] limit of 30 sentences! 🙌 Come back [D…" at bounding box center [400, 190] width 800 height 380
